Goal: Information Seeking & Learning: Find specific fact

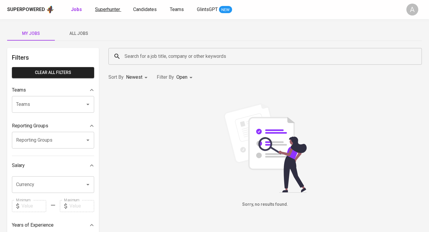
click at [107, 11] on span "Superhunter" at bounding box center [107, 10] width 25 height 6
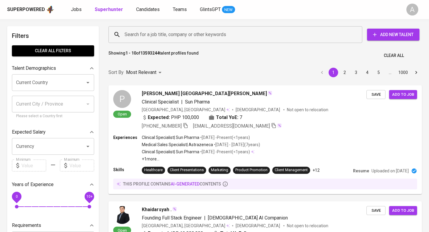
click at [234, 35] on input "Search for a job title, company or other keywords" at bounding box center [237, 34] width 228 height 11
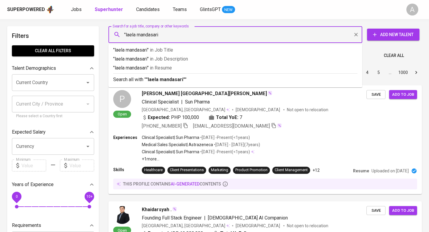
type input ""laela mandasari""
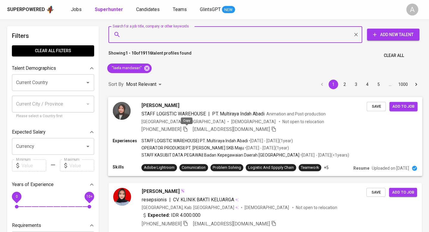
click at [185, 127] on icon "button" at bounding box center [185, 128] width 5 height 5
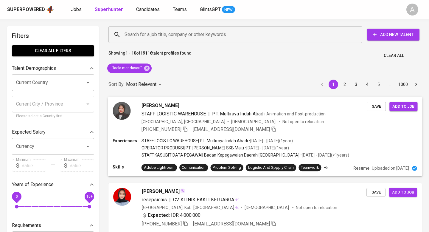
click at [153, 105] on span "[PERSON_NAME]" at bounding box center [161, 105] width 38 height 7
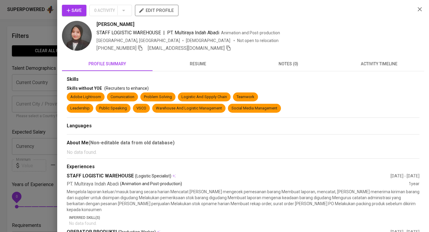
click at [78, 46] on img at bounding box center [77, 36] width 30 height 30
click at [420, 8] on icon "button" at bounding box center [419, 9] width 7 height 7
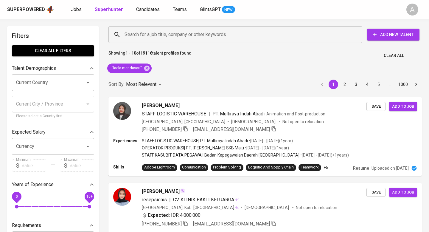
click at [389, 53] on span "Clear All" at bounding box center [394, 55] width 20 height 7
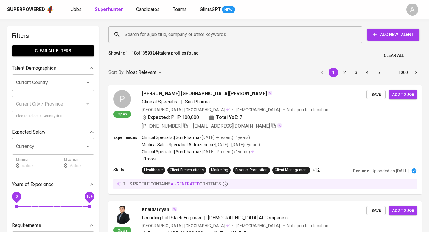
click at [391, 55] on span "Clear All" at bounding box center [394, 55] width 20 height 7
click at [258, 32] on input "Search for a job title, company or other keywords" at bounding box center [237, 34] width 228 height 11
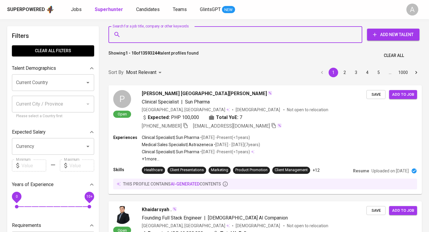
paste input "Simex Pharmaceutical [GEOGRAPHIC_DATA]"
type input "Simex Pharmaceutical [GEOGRAPHIC_DATA]"
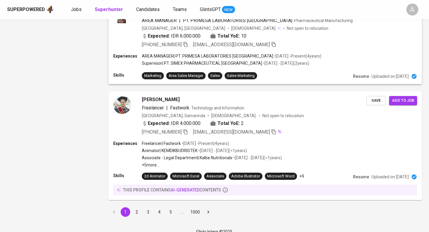
scroll to position [863, 0]
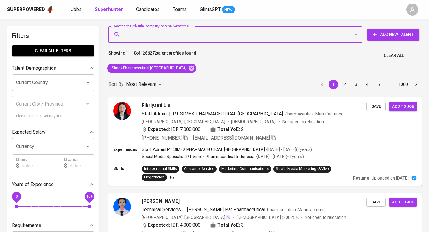
click at [394, 53] on span "Clear All" at bounding box center [394, 55] width 20 height 7
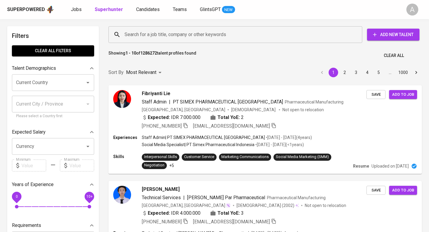
click at [191, 34] on input "Search for a job title, company or other keywords" at bounding box center [237, 34] width 228 height 11
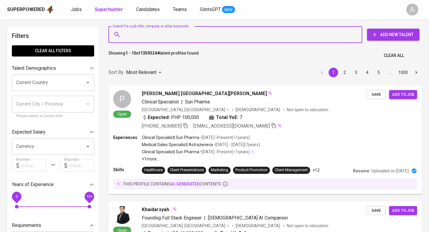
click at [191, 34] on input "Search for a job title, company or other keywords" at bounding box center [237, 34] width 228 height 11
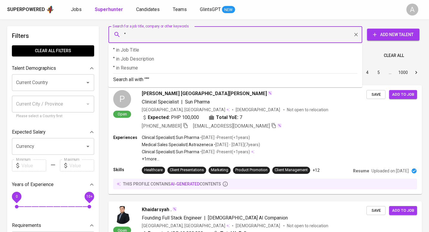
paste input "laela mandasari"
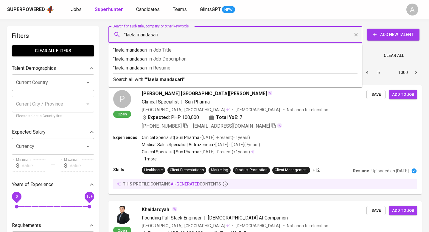
type input ""laela mandasari""
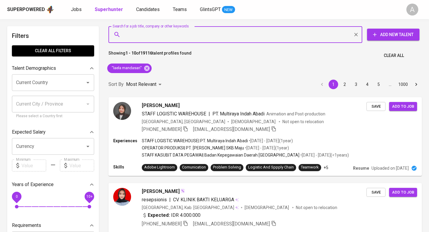
click at [149, 103] on span "[PERSON_NAME]" at bounding box center [161, 105] width 38 height 7
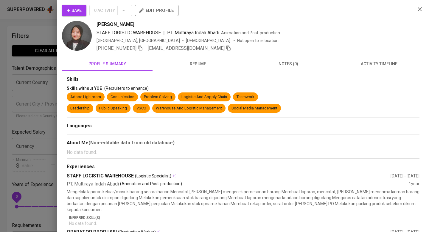
click at [78, 36] on img at bounding box center [77, 36] width 30 height 30
click at [85, 29] on img at bounding box center [77, 36] width 30 height 30
click at [77, 32] on img at bounding box center [77, 36] width 30 height 30
click at [420, 10] on icon "button" at bounding box center [420, 9] width 4 height 4
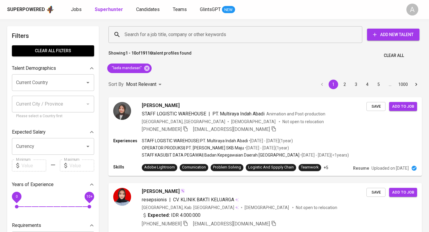
click at [390, 53] on span "Clear All" at bounding box center [394, 55] width 20 height 7
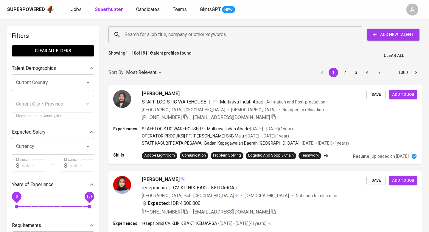
click at [240, 34] on input "Search for a job title, company or other keywords" at bounding box center [237, 34] width 228 height 11
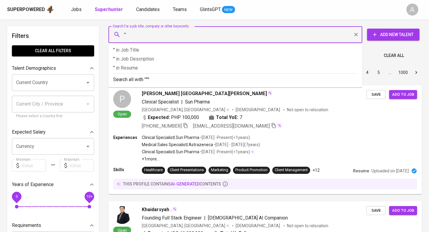
paste input "[PERSON_NAME]"
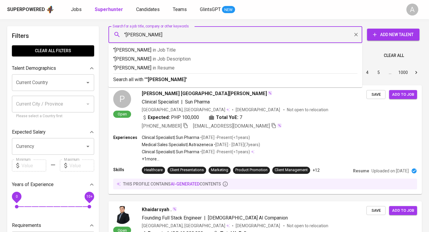
type input ""[PERSON_NAME]""
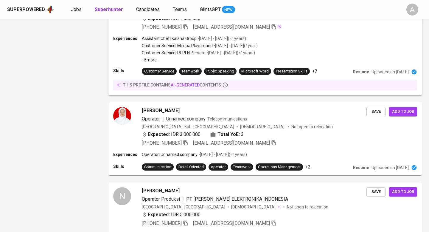
scroll to position [644, 0]
